Goal: Task Accomplishment & Management: Use online tool/utility

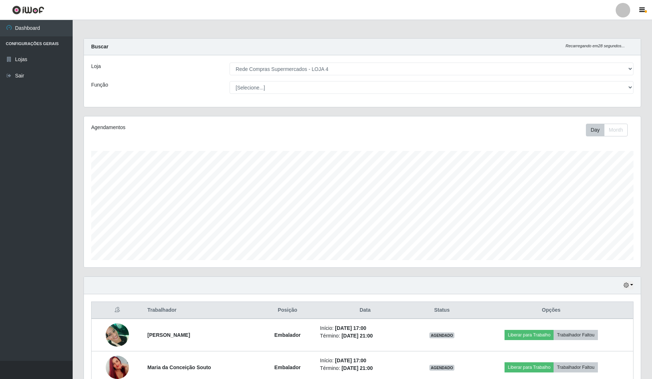
select select "159"
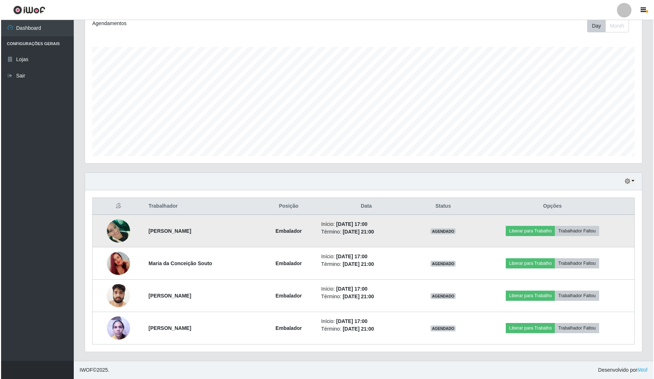
scroll to position [151, 557]
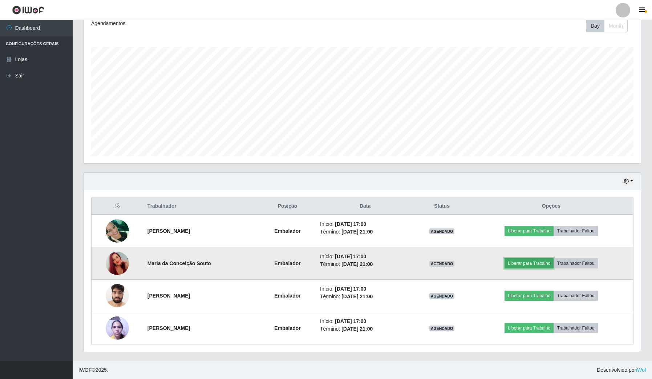
click at [522, 258] on button "Liberar para Trabalho" at bounding box center [529, 263] width 49 height 10
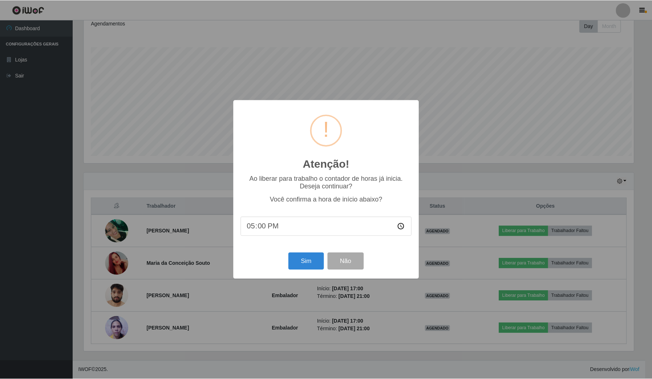
scroll to position [151, 552]
click at [303, 265] on button "Sim" at bounding box center [306, 261] width 35 height 17
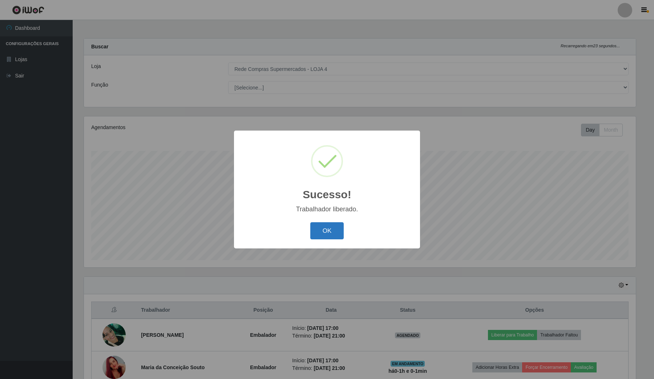
click at [322, 237] on button "OK" at bounding box center [327, 230] width 34 height 17
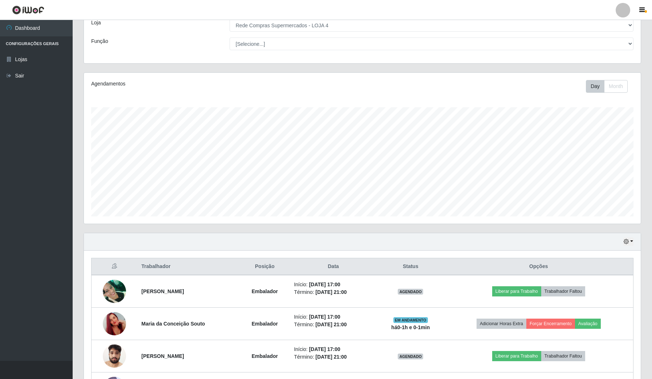
scroll to position [105, 0]
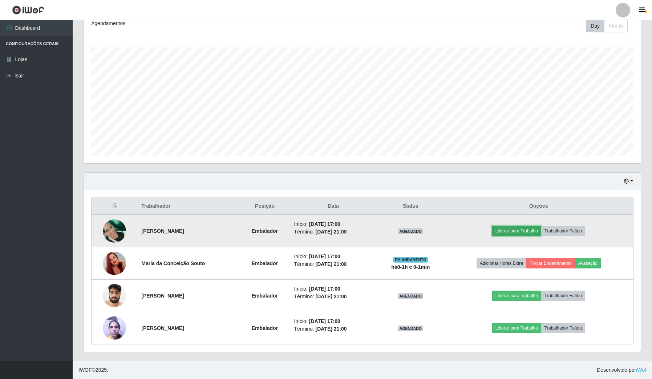
click at [522, 235] on button "Liberar para Trabalho" at bounding box center [516, 231] width 49 height 10
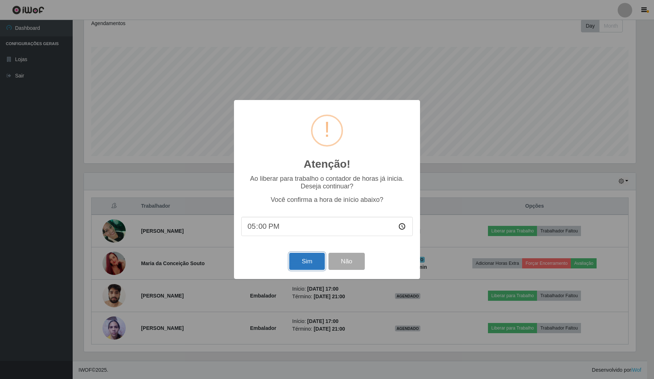
click at [311, 269] on button "Sim" at bounding box center [306, 261] width 35 height 17
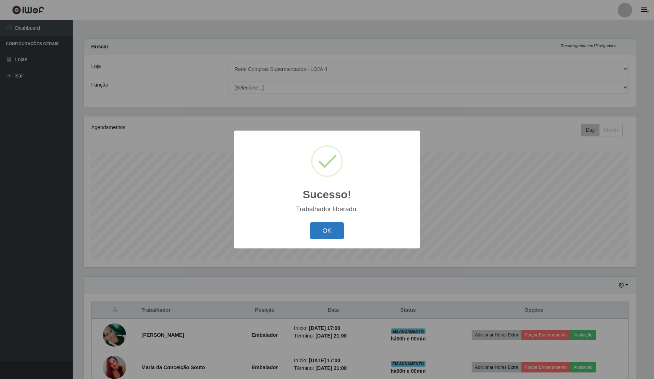
click at [332, 235] on button "OK" at bounding box center [327, 230] width 34 height 17
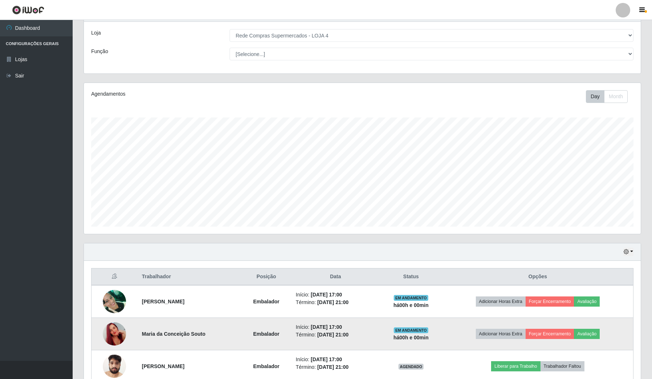
scroll to position [105, 0]
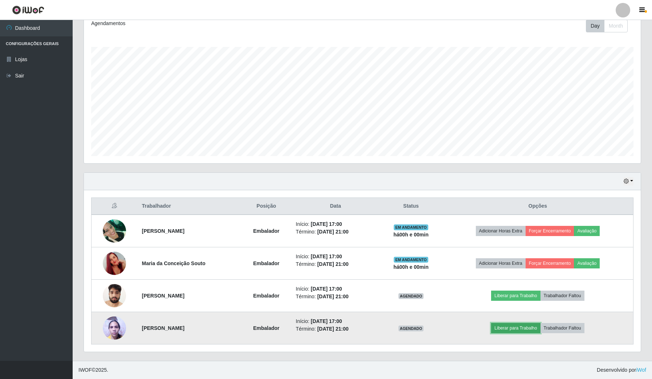
click at [521, 326] on button "Liberar para Trabalho" at bounding box center [515, 328] width 49 height 10
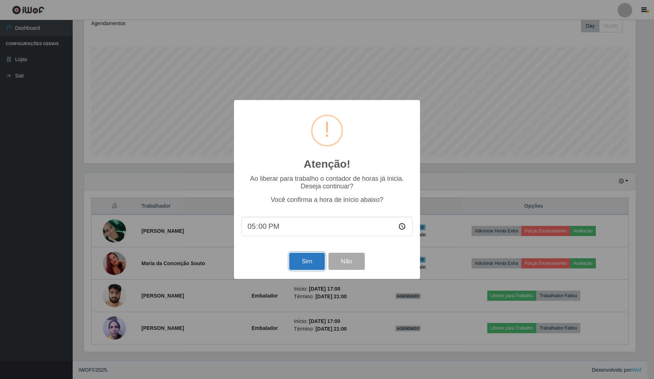
click at [317, 268] on button "Sim" at bounding box center [306, 261] width 35 height 17
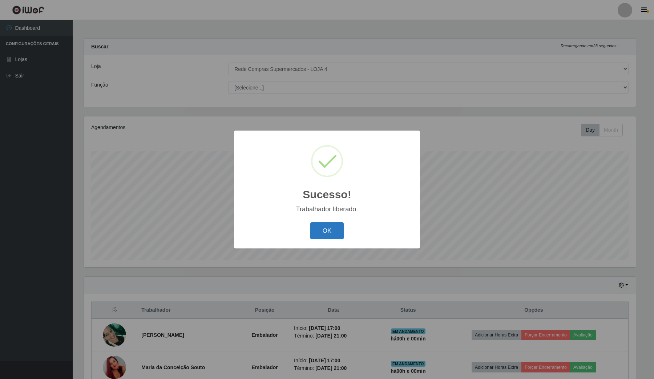
click at [325, 235] on button "OK" at bounding box center [327, 230] width 34 height 17
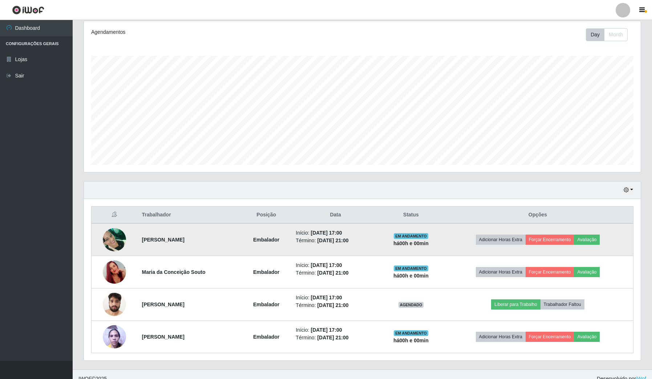
scroll to position [105, 0]
